Goal: Information Seeking & Learning: Learn about a topic

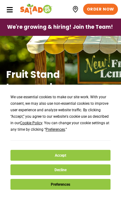
click at [83, 151] on button "Accept" at bounding box center [61, 155] width 100 height 11
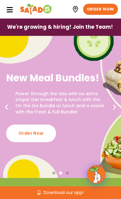
click at [12, 7] on icon at bounding box center [9, 9] width 7 height 7
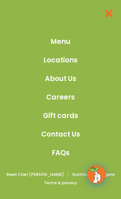
click at [12, 11] on div at bounding box center [60, 16] width 115 height 28
click at [66, 37] on span "Menu" at bounding box center [61, 41] width 20 height 10
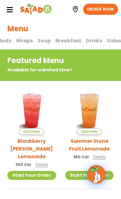
scroll to position [0, 58]
click at [42, 42] on span "Soup" at bounding box center [43, 40] width 13 height 7
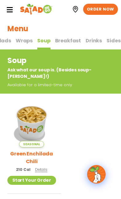
click at [68, 41] on span "Breakfast" at bounding box center [68, 40] width 26 height 7
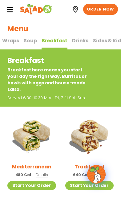
scroll to position [0, 72]
click at [109, 39] on span "Sides & Kids" at bounding box center [109, 40] width 31 height 7
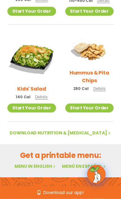
scroll to position [155, 0]
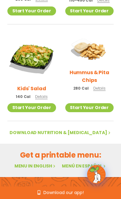
click at [119, 88] on div "Seasonal Sundried Tomato Hummus & Pita Chips 280 Cal Details Start Your Order S…" at bounding box center [60, 29] width 121 height 184
